Goal: Transaction & Acquisition: Purchase product/service

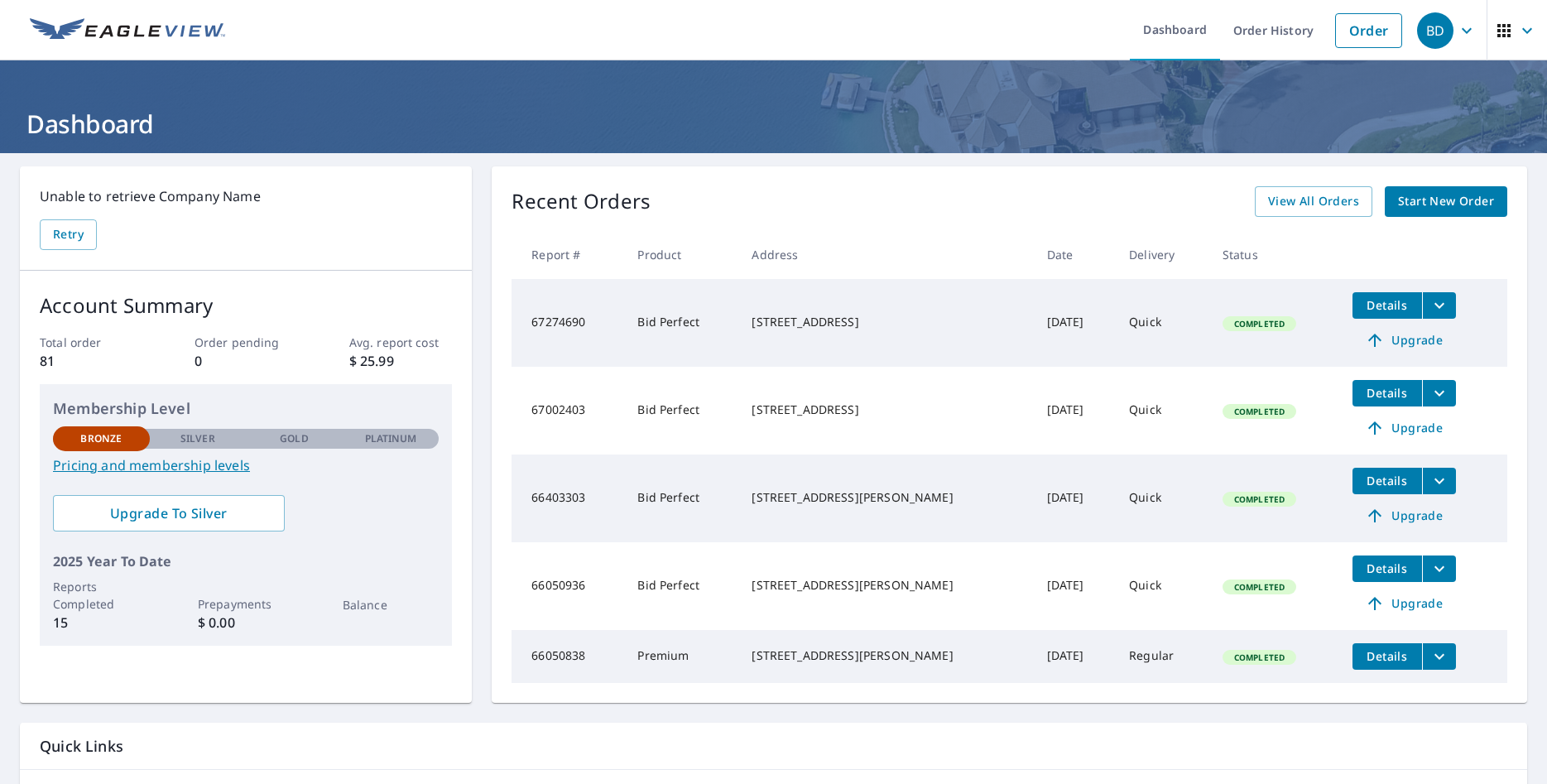
click at [1421, 209] on span "Start New Order" at bounding box center [1446, 201] width 96 height 21
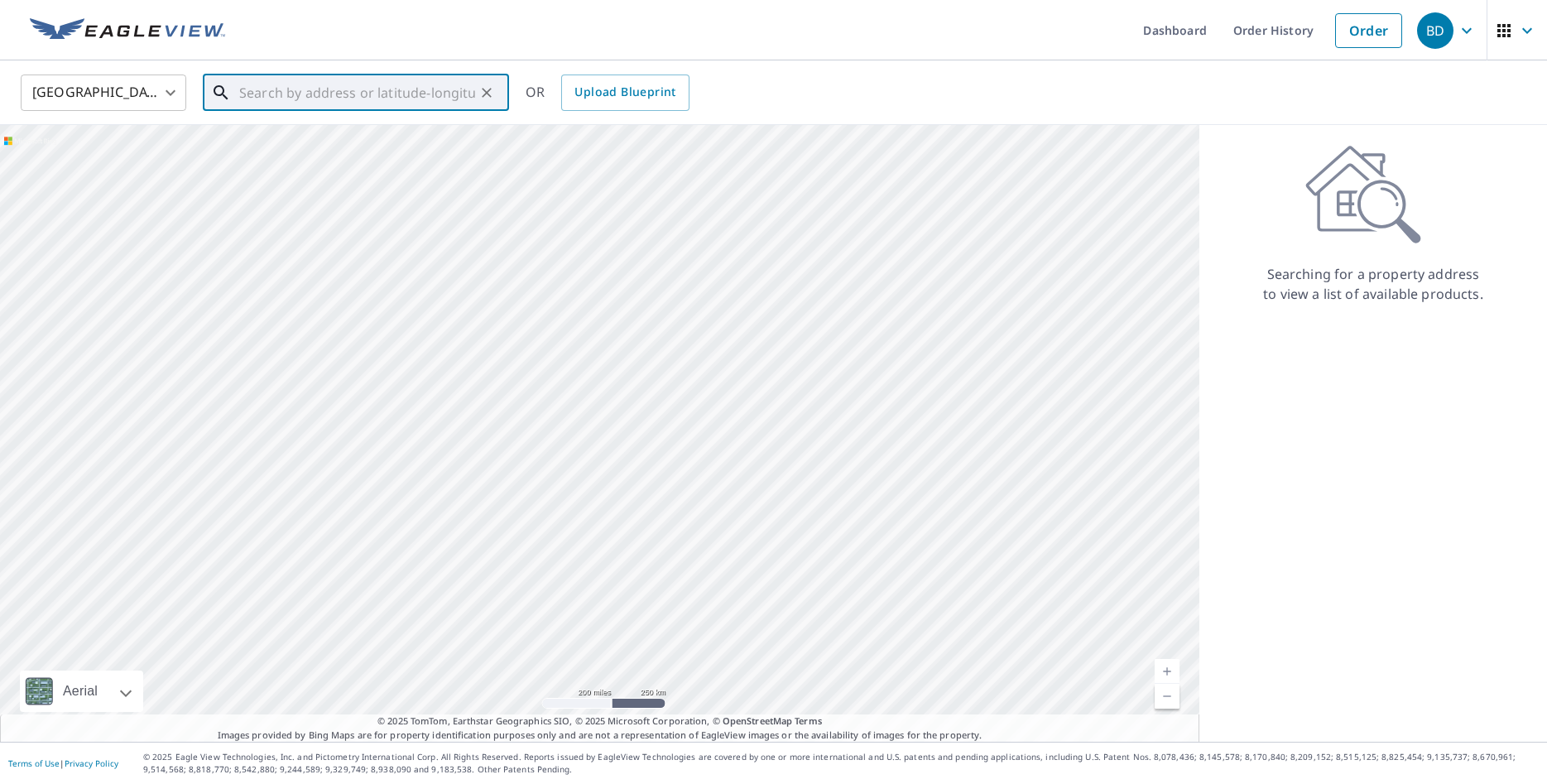
click at [295, 99] on input "text" at bounding box center [357, 93] width 236 height 47
click at [343, 138] on span "[STREET_ADDRESS]" at bounding box center [366, 141] width 260 height 20
type input "[STREET_ADDRESS]"
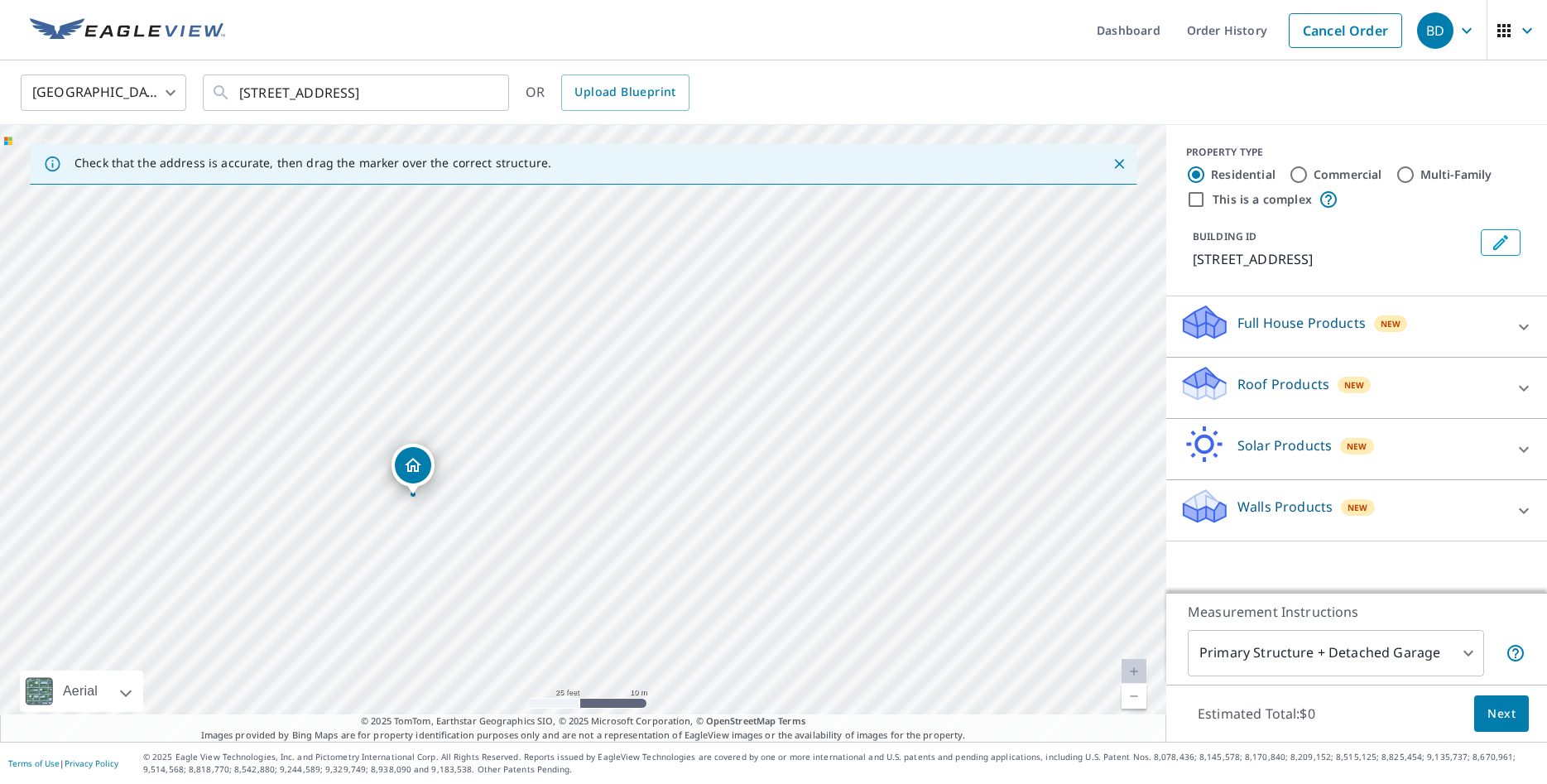
drag, startPoint x: 355, startPoint y: 388, endPoint x: 866, endPoint y: 305, distance: 517.7
click at [866, 305] on div "[STREET_ADDRESS]" at bounding box center [583, 433] width 1166 height 616
drag, startPoint x: 734, startPoint y: 443, endPoint x: 755, endPoint y: 391, distance: 56.1
click at [755, 391] on div "[STREET_ADDRESS]" at bounding box center [583, 433] width 1166 height 616
click at [1520, 398] on icon at bounding box center [1524, 388] width 20 height 20
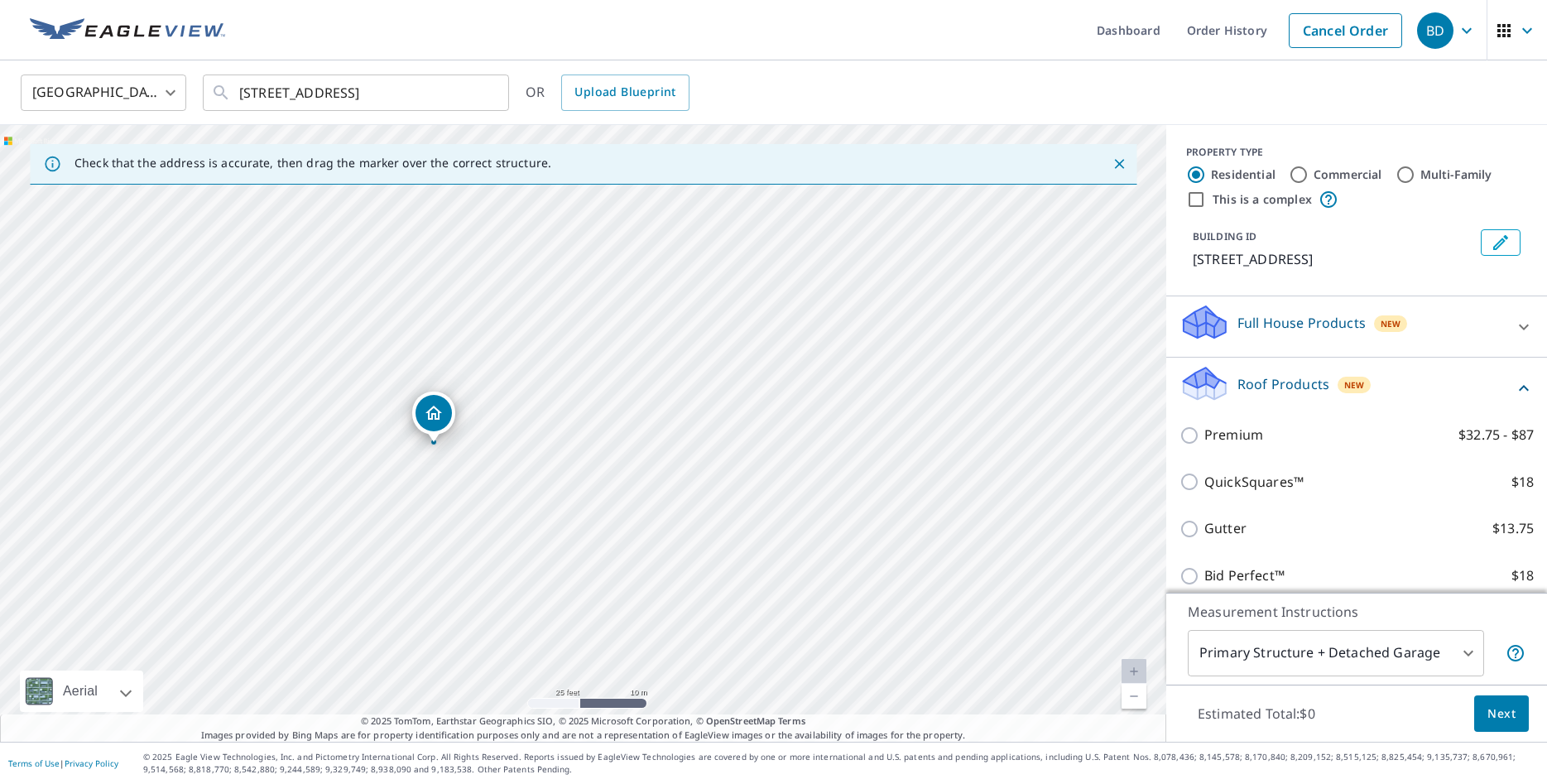
scroll to position [158, 0]
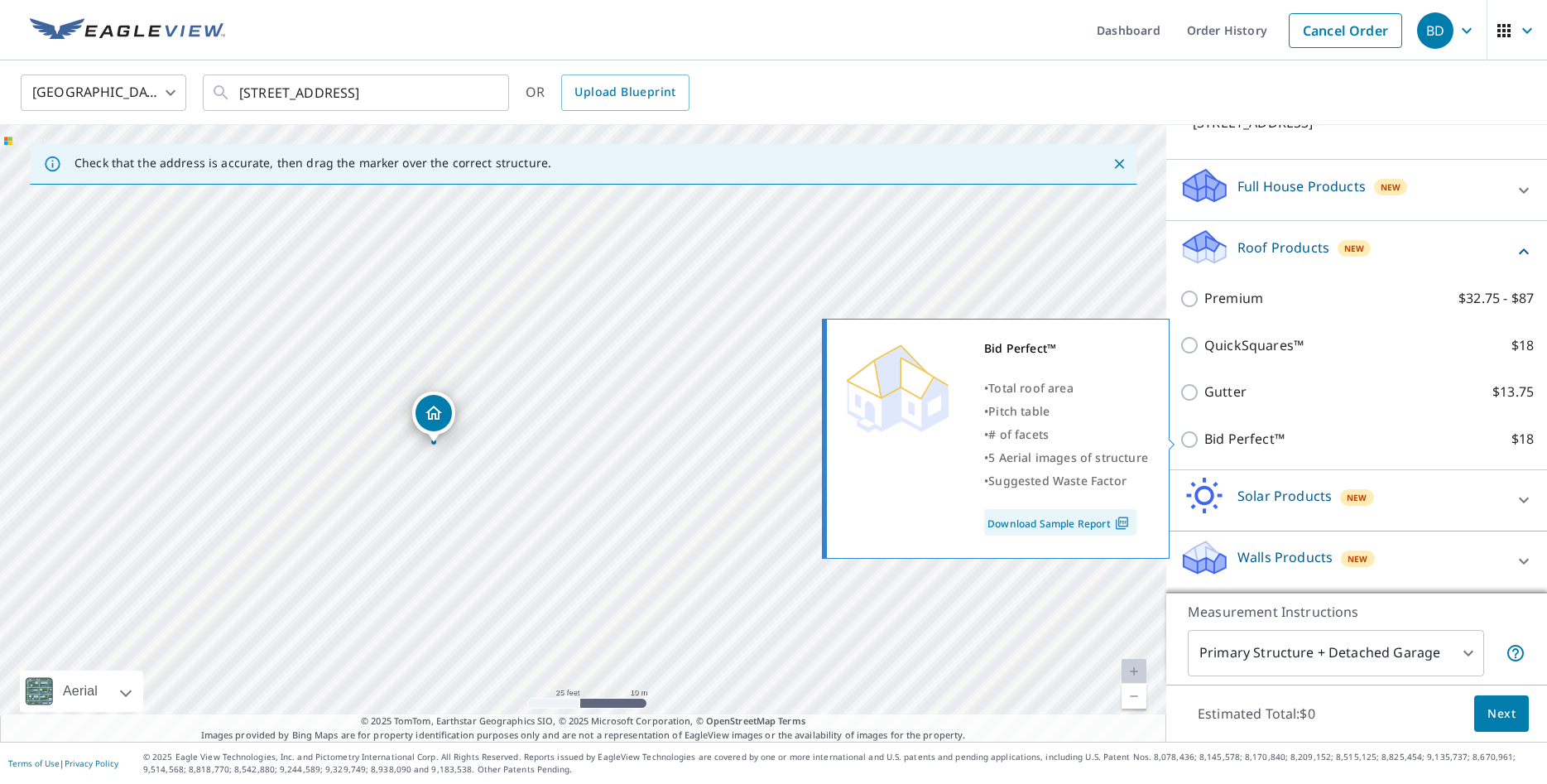
click at [1190, 440] on input "Bid Perfect™ $18" at bounding box center [1192, 439] width 25 height 20
checkbox input "true"
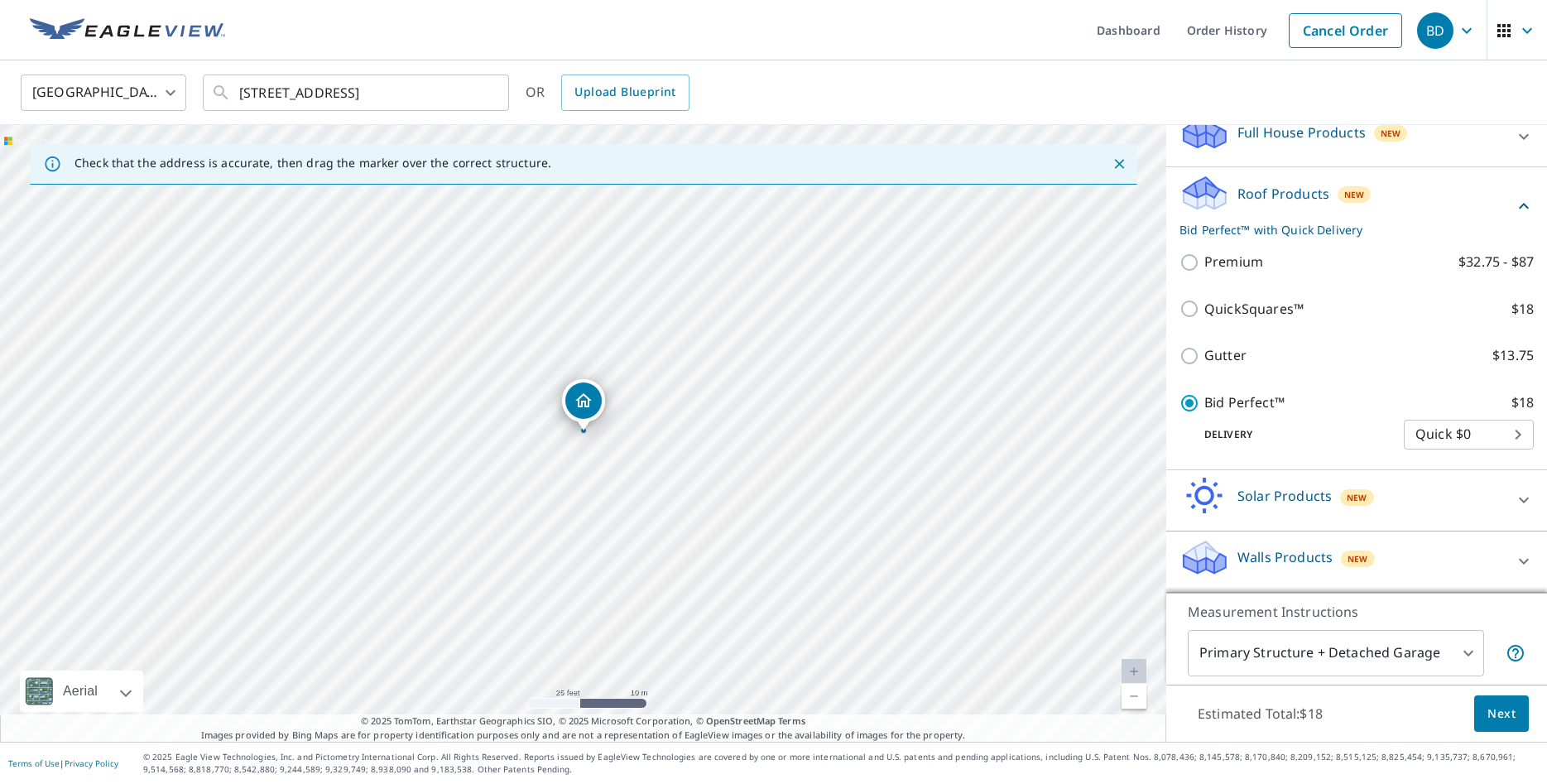
scroll to position [211, 0]
click at [1508, 723] on button "Next" at bounding box center [1501, 714] width 55 height 38
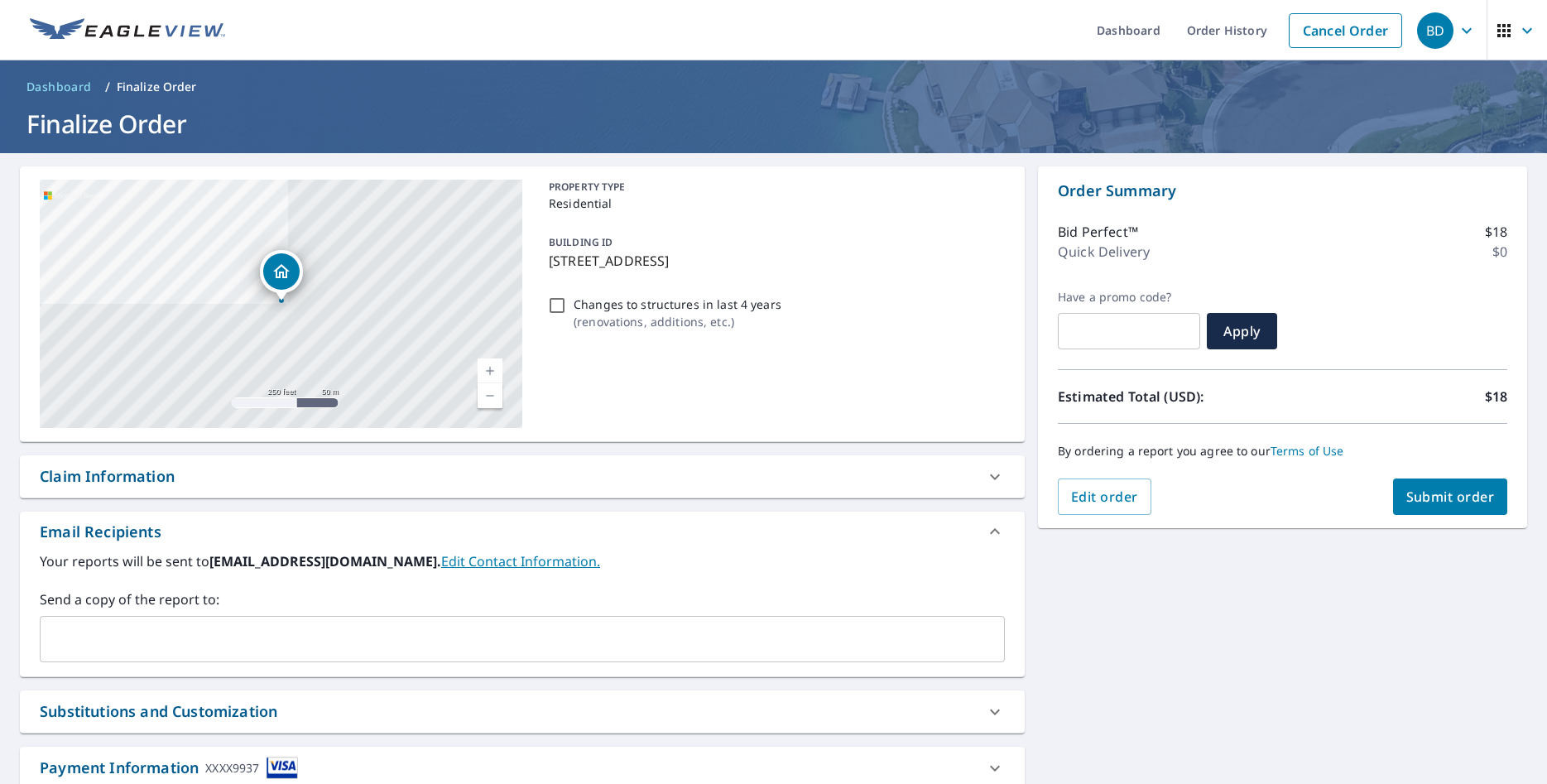
scroll to position [113, 0]
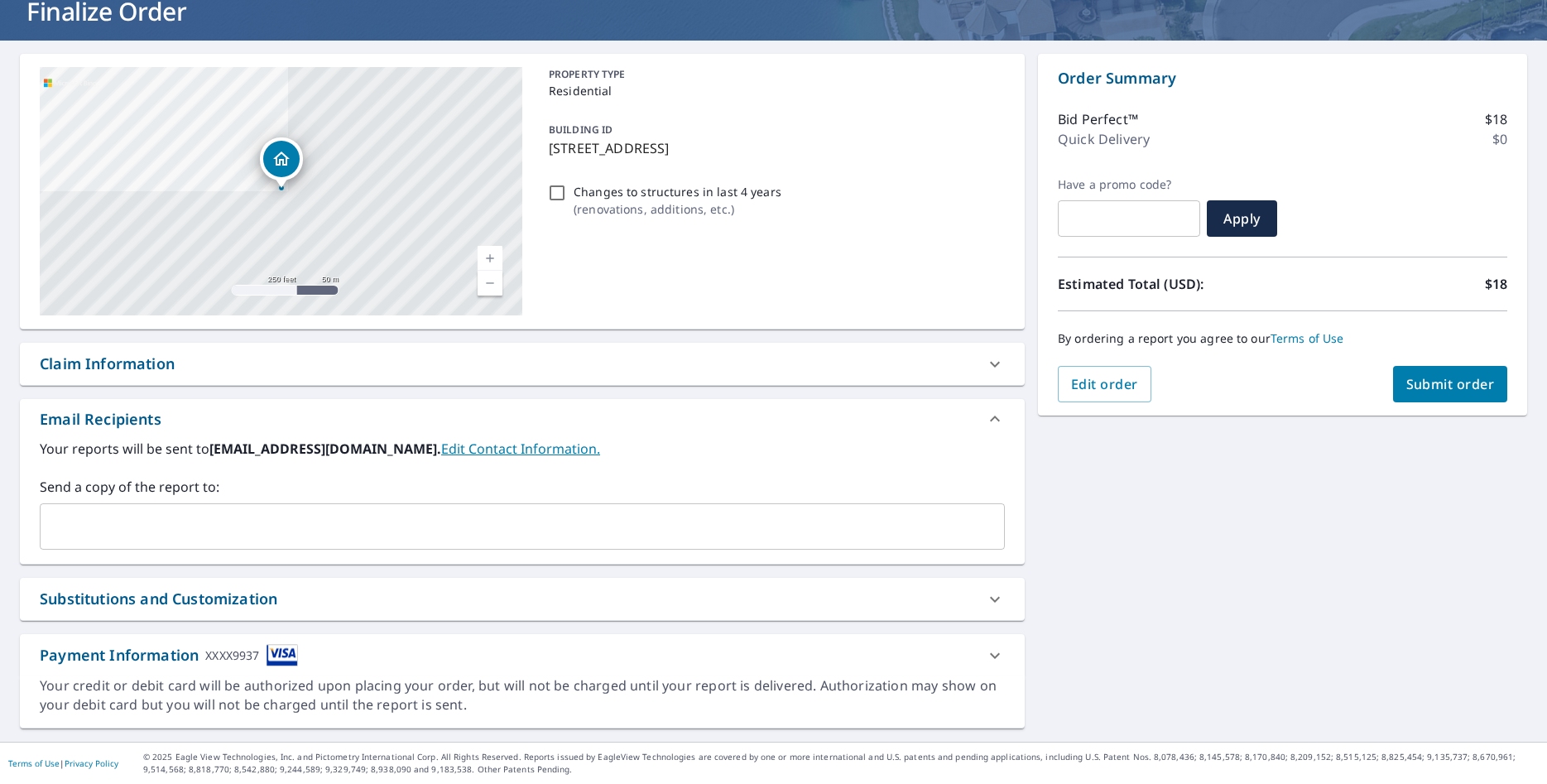
click at [103, 540] on input "text" at bounding box center [510, 526] width 926 height 31
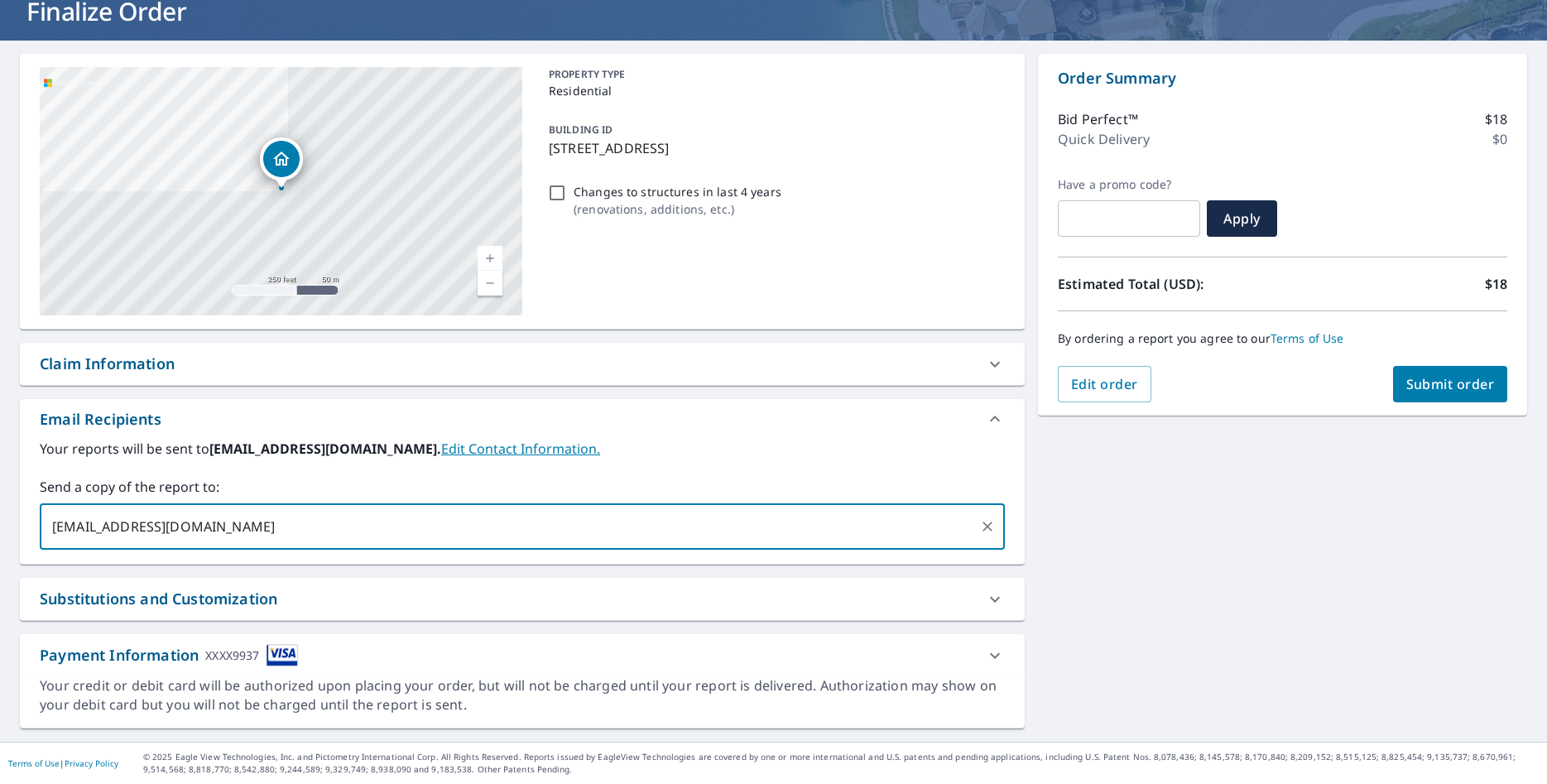
type input "[EMAIL_ADDRESS][DOMAIN_NAME]"
click at [1001, 596] on icon at bounding box center [995, 599] width 20 height 20
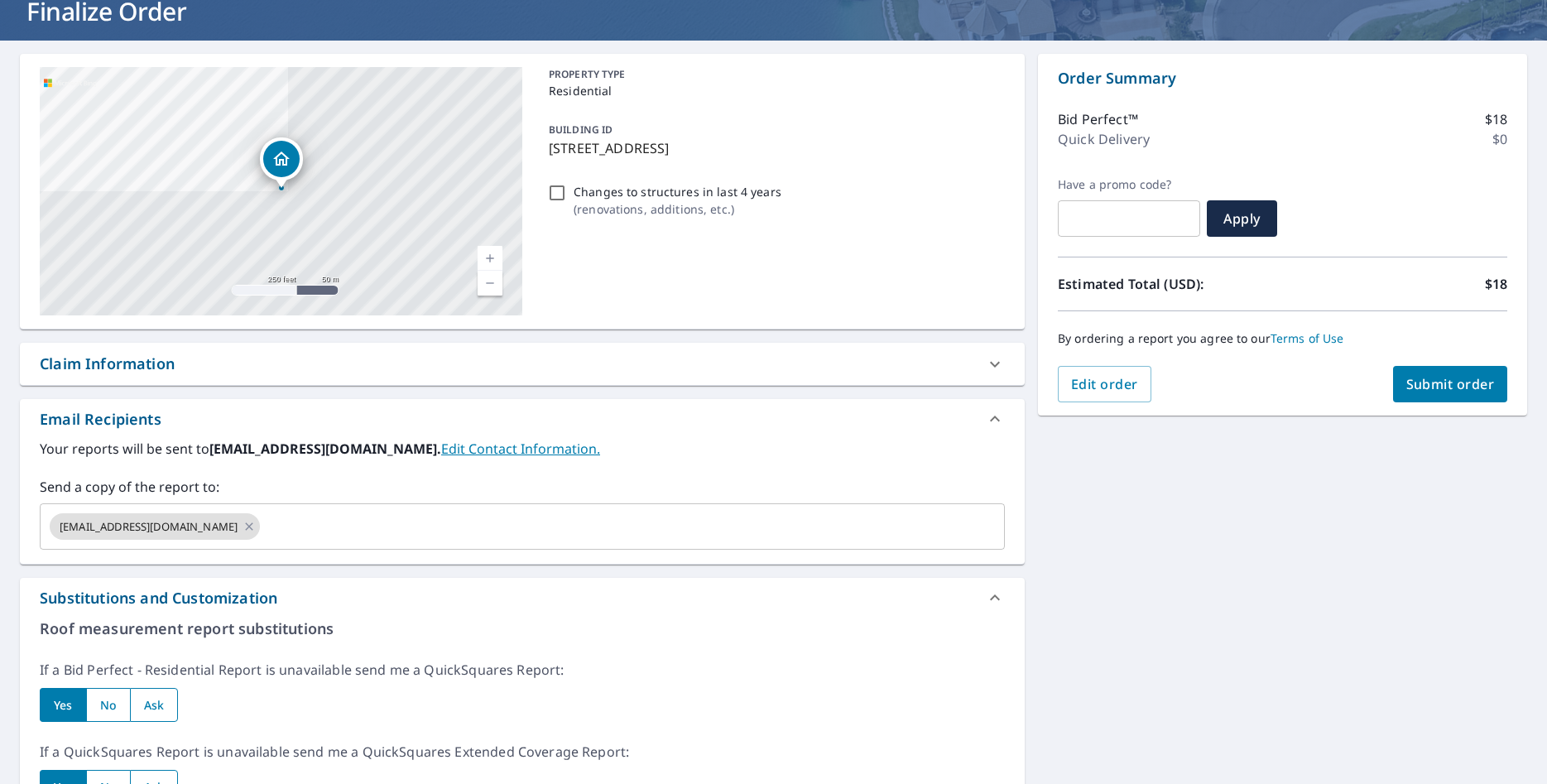
scroll to position [0, 0]
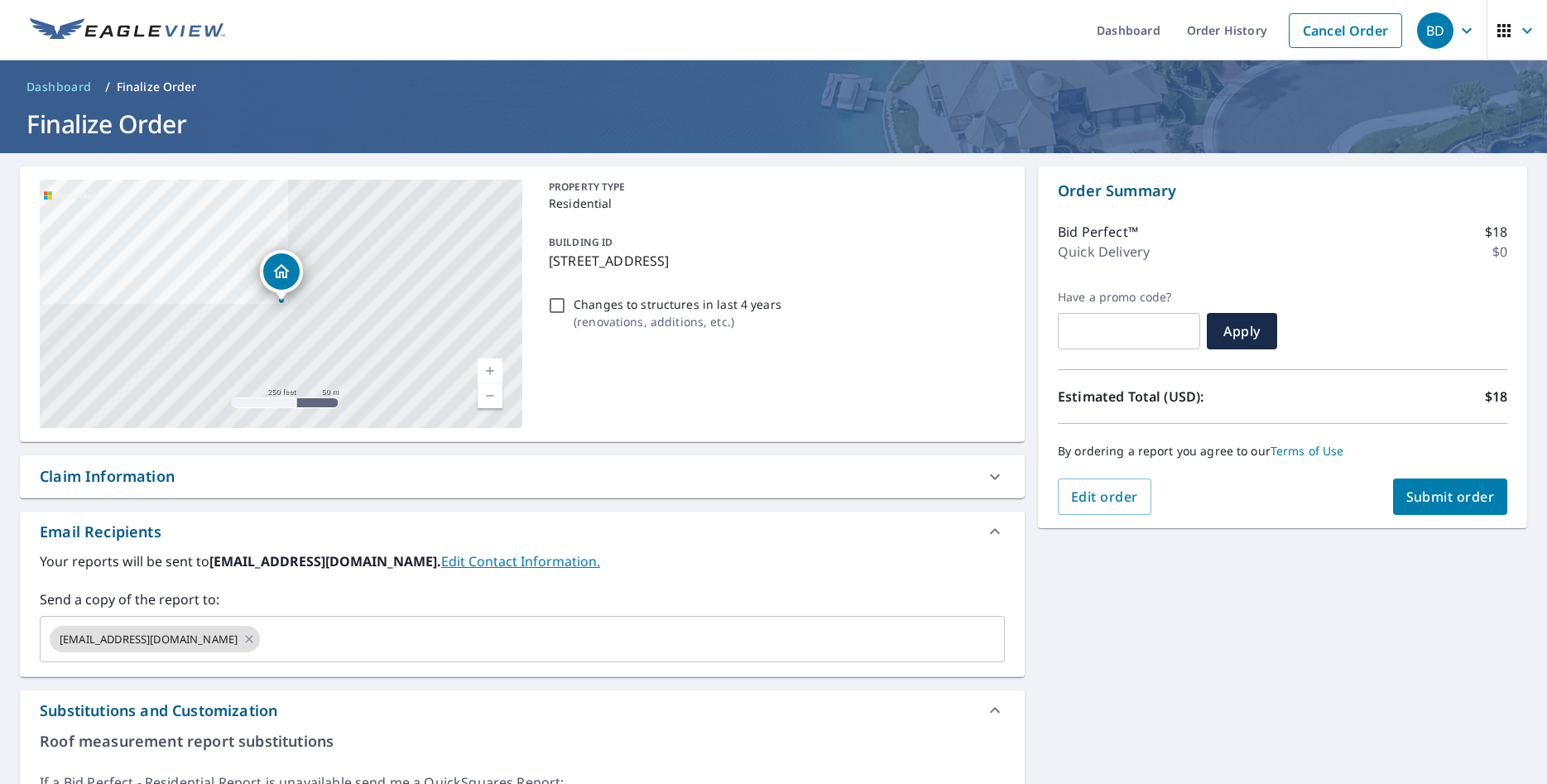
click at [1478, 503] on span "Submit order" at bounding box center [1450, 496] width 89 height 18
